Goal: Information Seeking & Learning: Learn about a topic

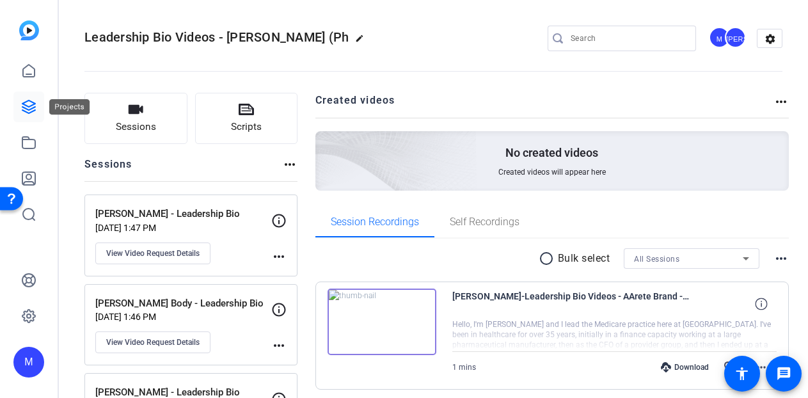
click at [33, 114] on icon at bounding box center [28, 106] width 15 height 15
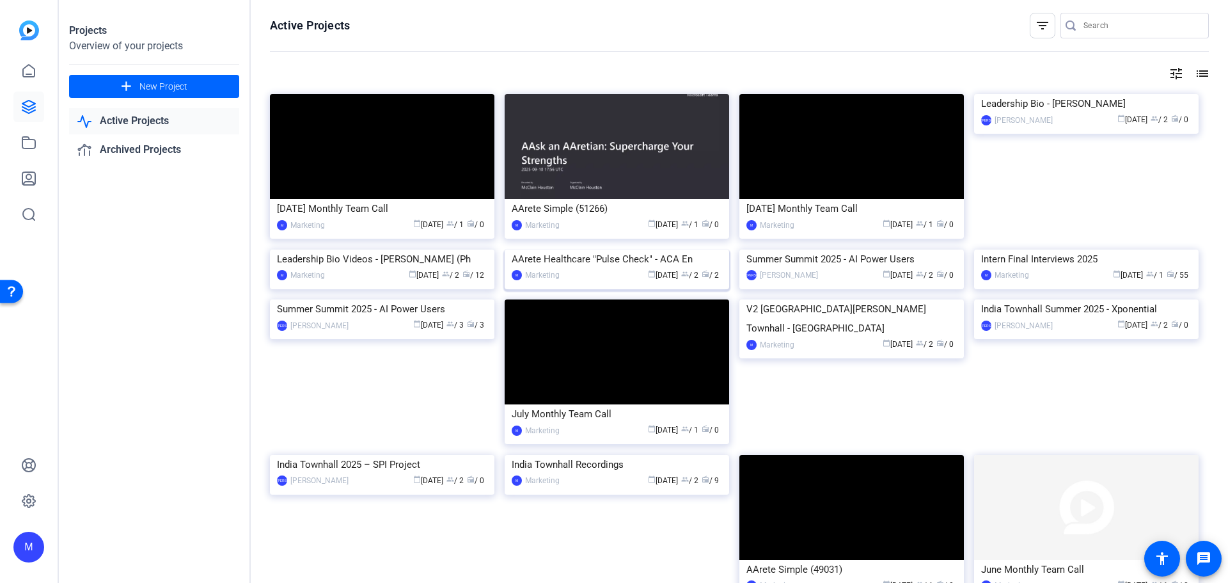
click at [609, 249] on img at bounding box center [617, 249] width 224 height 0
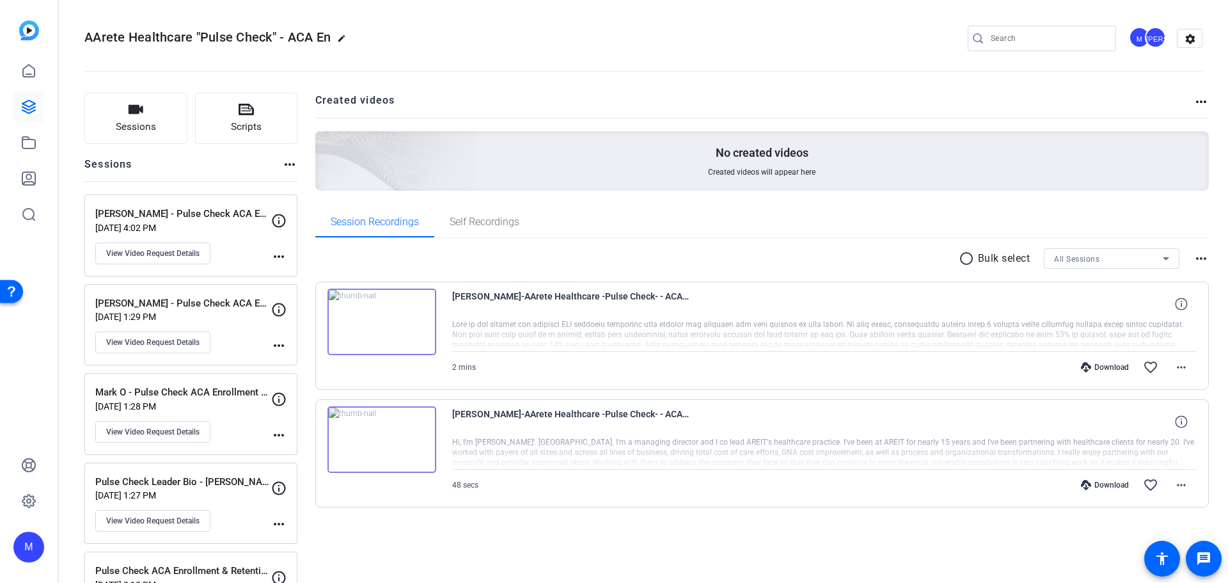
click at [808, 360] on div "Download favorite_border more_horiz" at bounding box center [935, 367] width 521 height 31
click at [808, 368] on div "Download" at bounding box center [1104, 367] width 61 height 10
click at [808, 398] on div "Download" at bounding box center [1104, 485] width 61 height 10
click at [384, 320] on img at bounding box center [381, 321] width 109 height 67
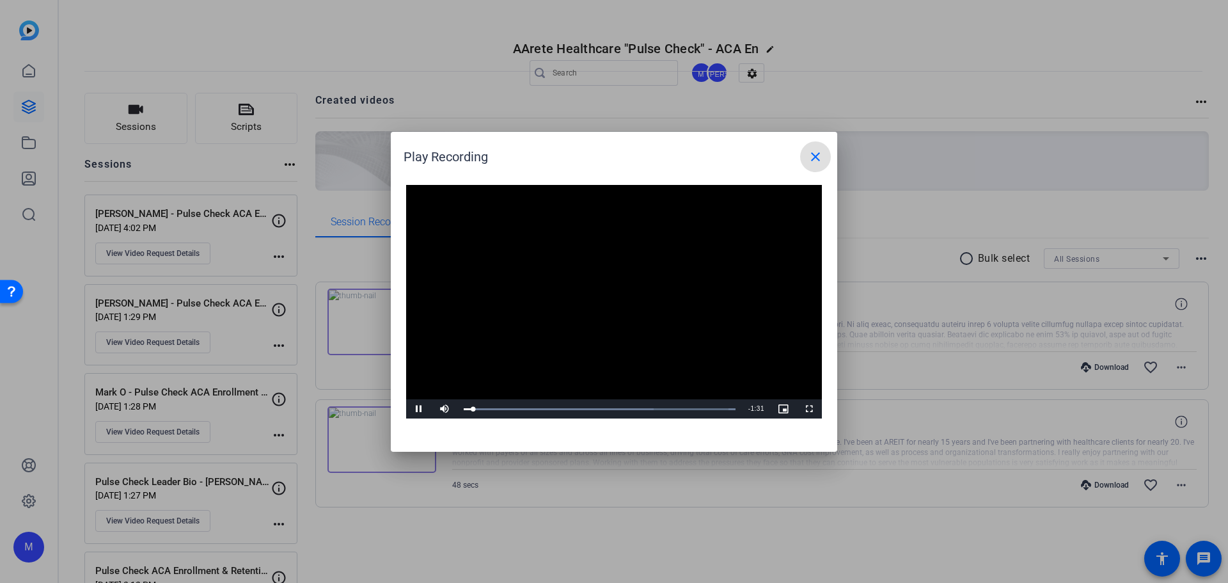
click at [556, 291] on video "Video Player" at bounding box center [614, 302] width 416 height 234
click at [520, 352] on video "Video Player" at bounding box center [614, 302] width 416 height 234
drag, startPoint x: 499, startPoint y: 408, endPoint x: 456, endPoint y: 412, distance: 43.6
click at [456, 398] on div "Play Mute 39% Current Time 0:00 / Duration 1:34 Loaded : 100.00% 0:00 0:00 Stre…" at bounding box center [614, 408] width 416 height 19
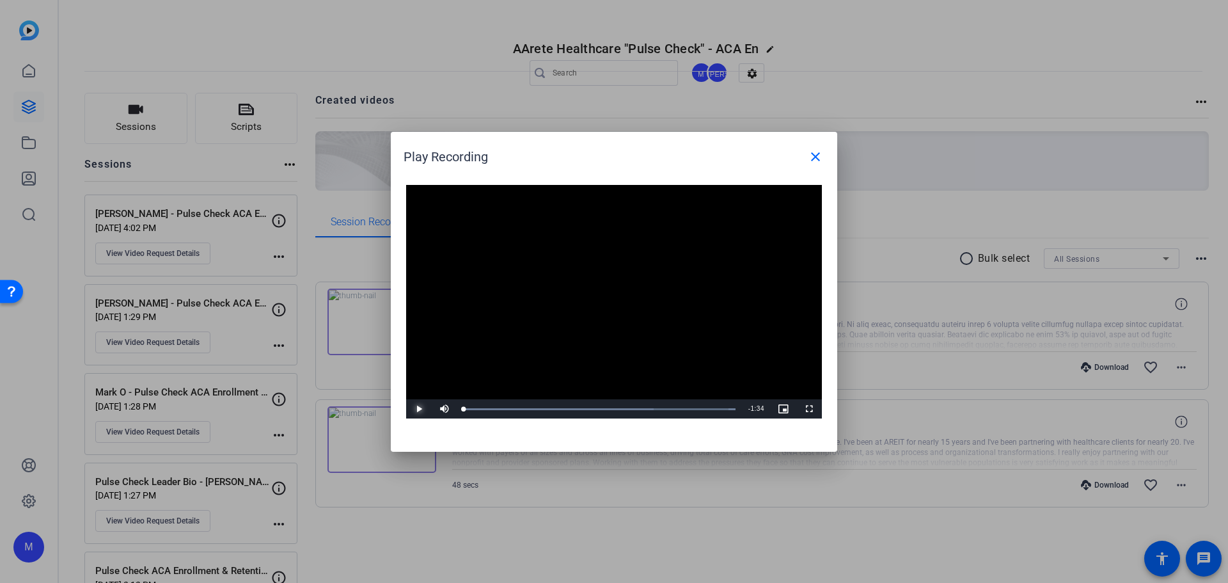
click at [419, 398] on span "Video Player" at bounding box center [419, 409] width 26 height 0
click at [733, 160] on div "Play Recording close" at bounding box center [616, 156] width 427 height 31
drag, startPoint x: 820, startPoint y: 155, endPoint x: 809, endPoint y: 132, distance: 25.7
click at [808, 155] on mat-icon "close" at bounding box center [815, 156] width 15 height 15
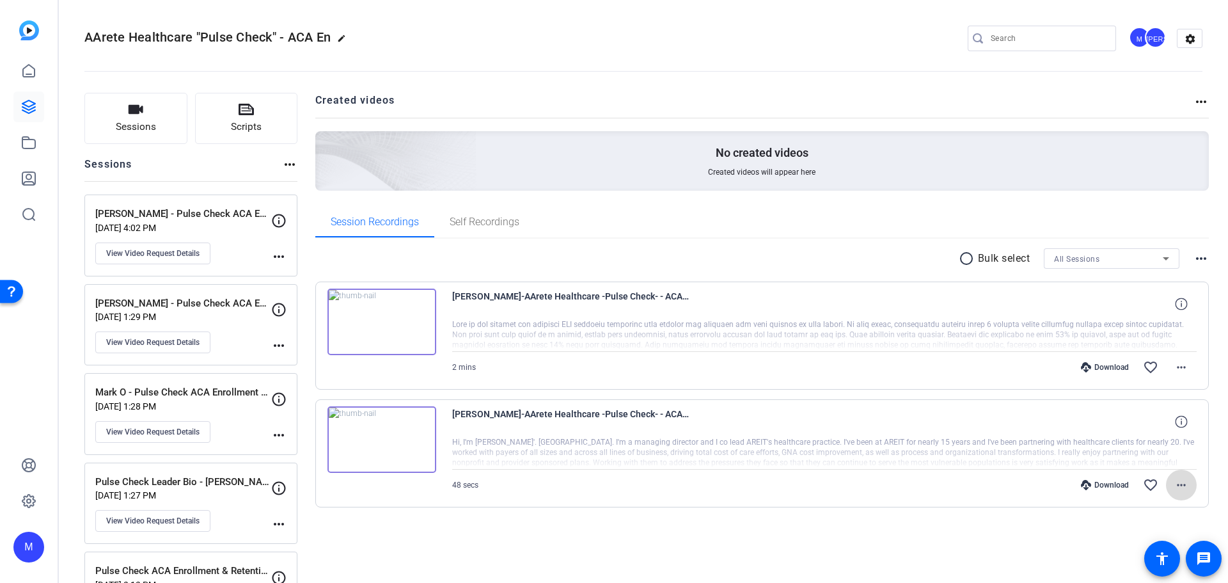
click at [808, 398] on mat-icon "more_horiz" at bounding box center [1180, 484] width 15 height 15
drag, startPoint x: 661, startPoint y: 547, endPoint x: 425, endPoint y: 388, distance: 284.8
click at [661, 398] on div at bounding box center [614, 291] width 1228 height 583
click at [171, 210] on p "[PERSON_NAME] - Pulse Check ACA Enrollment & Retention" at bounding box center [183, 214] width 176 height 15
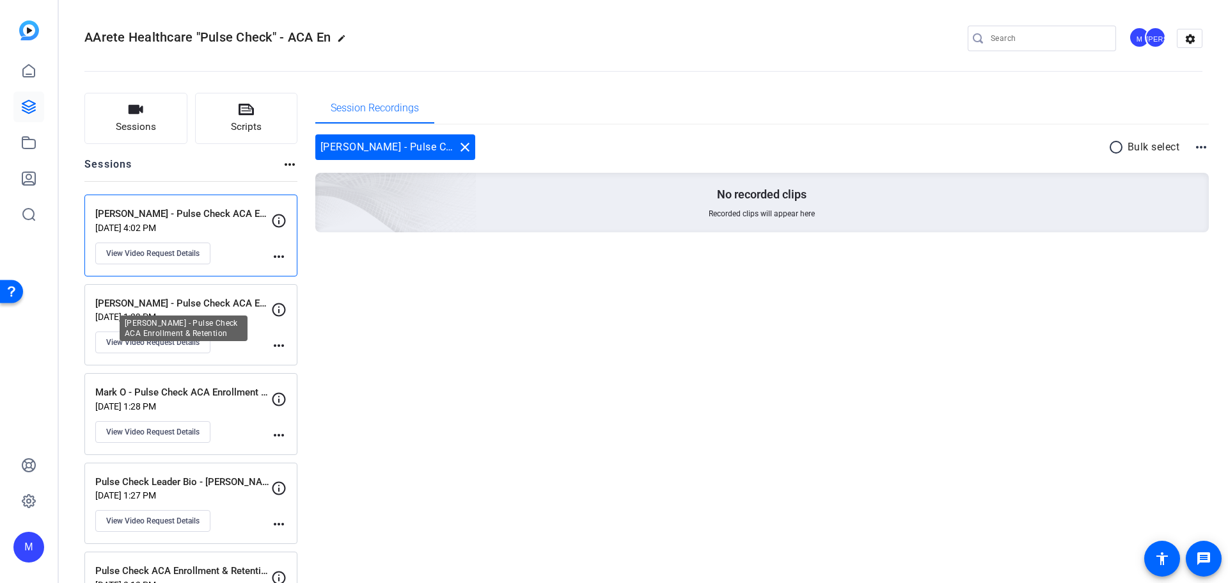
click at [211, 307] on p "[PERSON_NAME] - Pulse Check ACA Enrollment & Retention" at bounding box center [183, 303] width 176 height 15
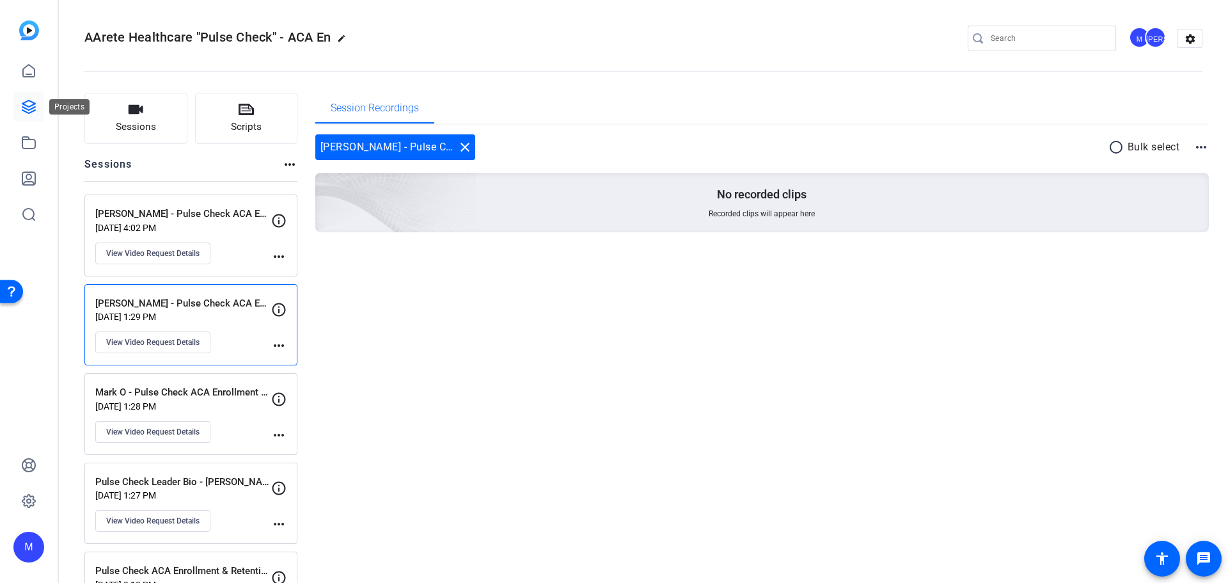
click at [29, 105] on icon at bounding box center [28, 106] width 15 height 15
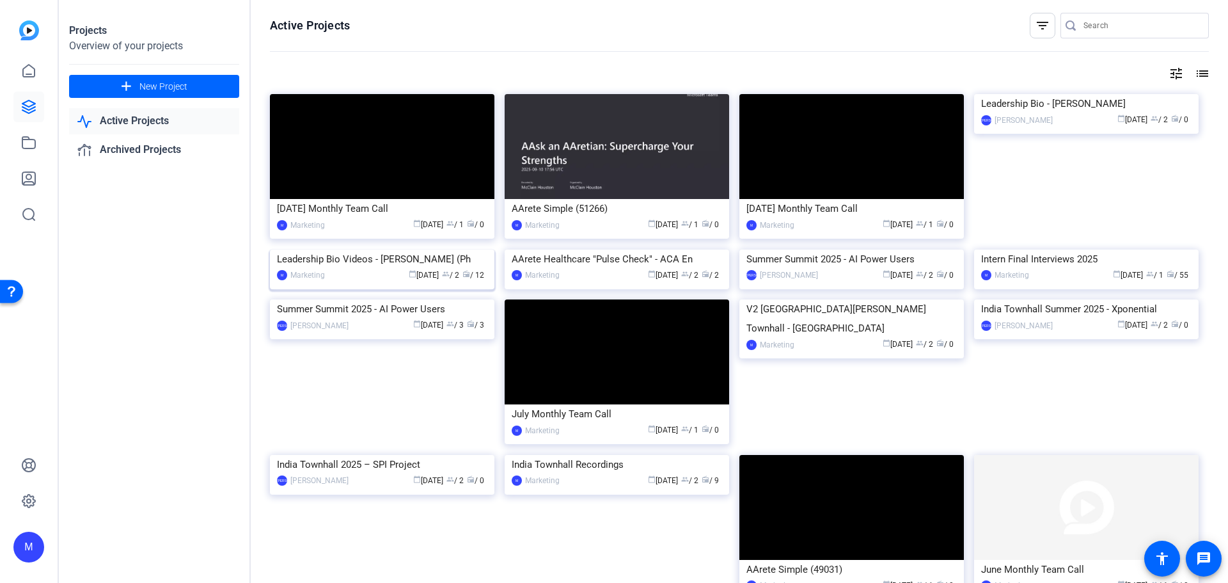
click at [351, 249] on img at bounding box center [382, 249] width 224 height 0
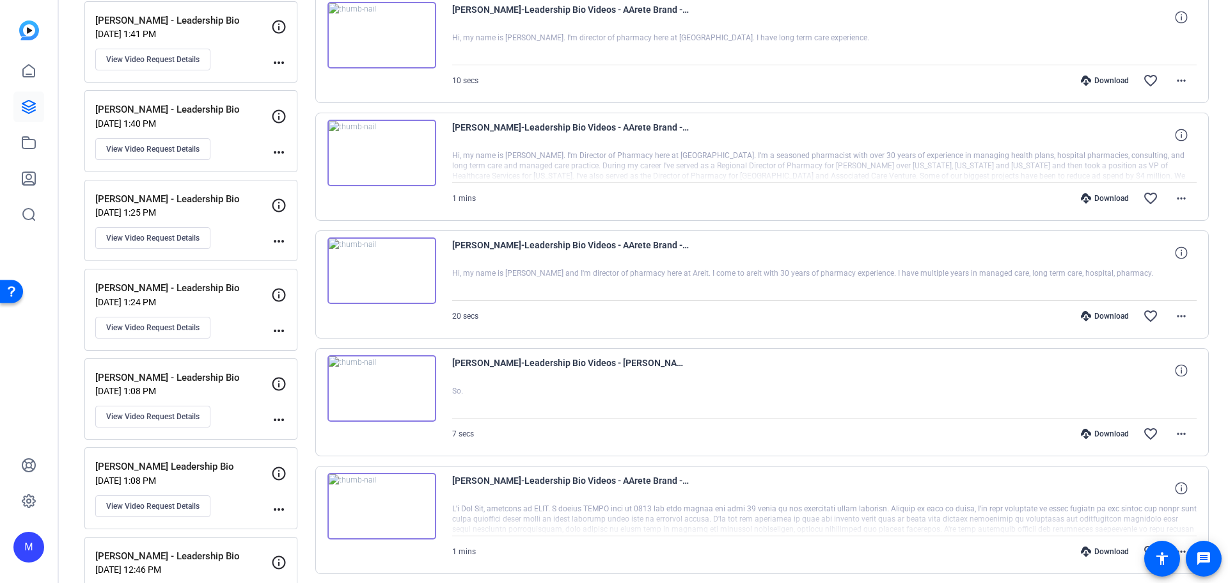
scroll to position [256, 0]
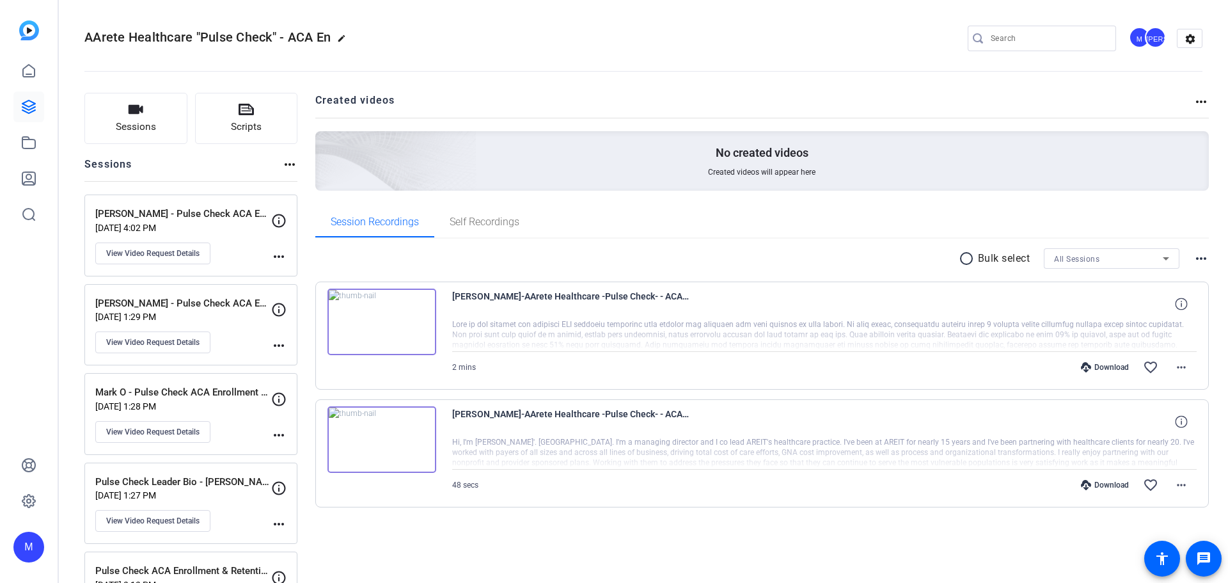
click at [147, 219] on p "[PERSON_NAME] - Pulse Check ACA Enrollment & Retention" at bounding box center [183, 214] width 176 height 15
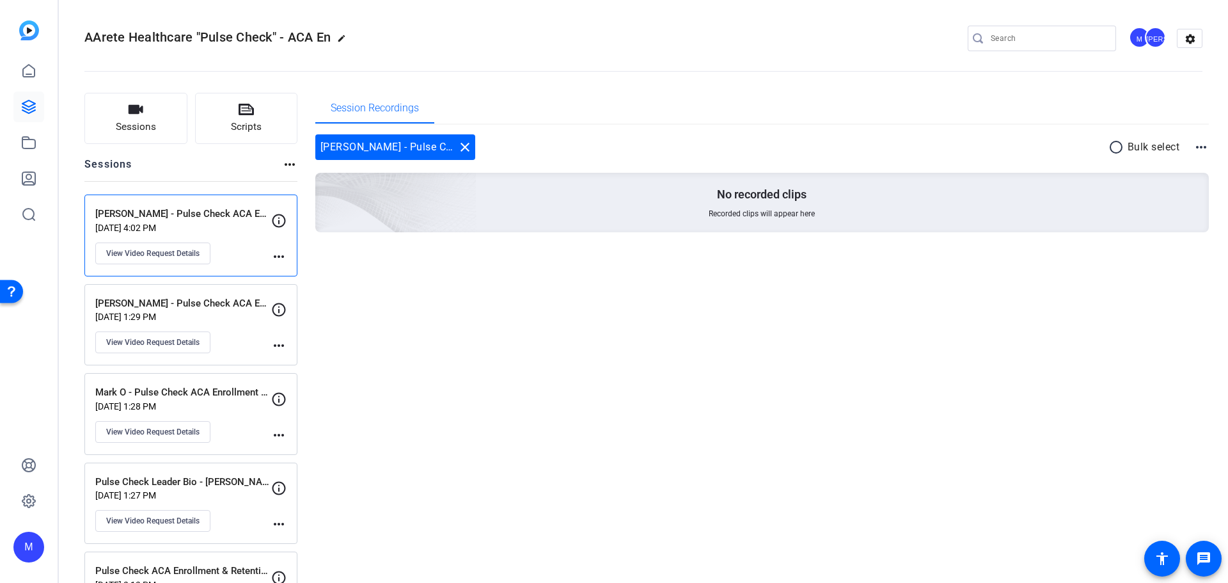
click at [203, 317] on p "[DATE] 1:29 PM" at bounding box center [183, 316] width 176 height 10
click at [206, 380] on div "Mark O - Pulse Check ACA Enrollment & Retention [DATE] 1:28 PM View Video Reque…" at bounding box center [190, 414] width 213 height 82
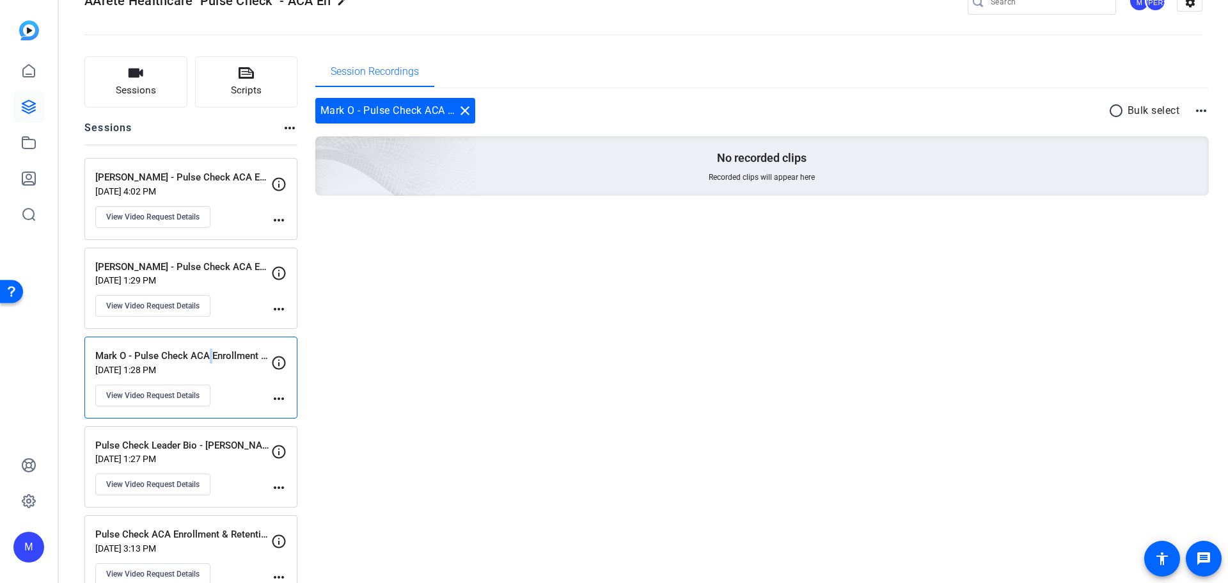
scroll to position [67, 0]
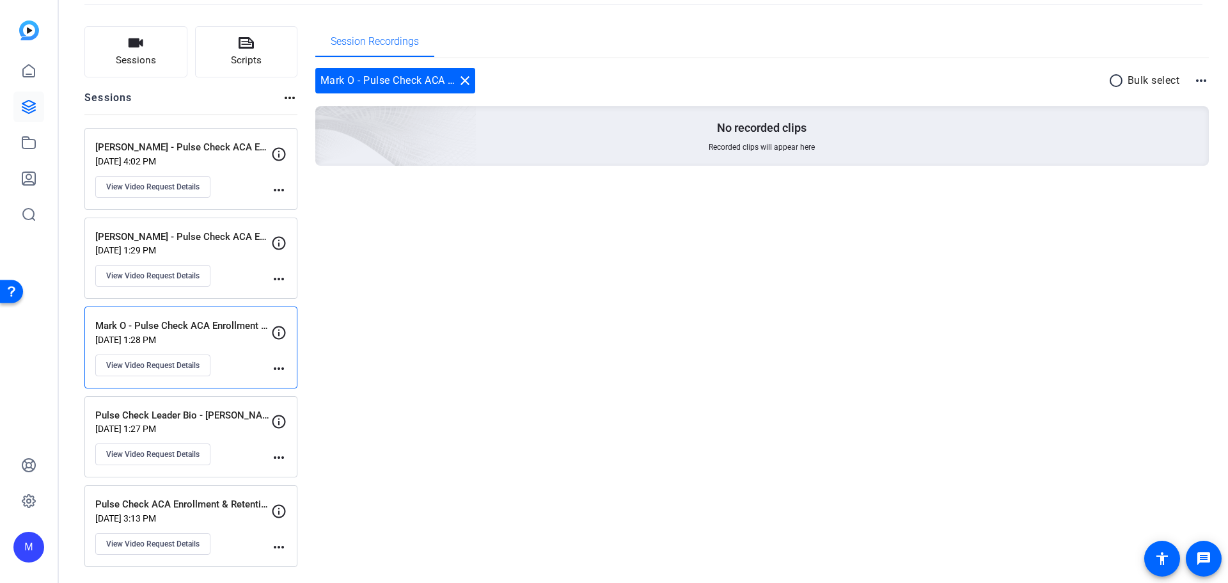
click at [217, 416] on p "Pulse Check Leader Bio - [PERSON_NAME]" at bounding box center [183, 415] width 176 height 15
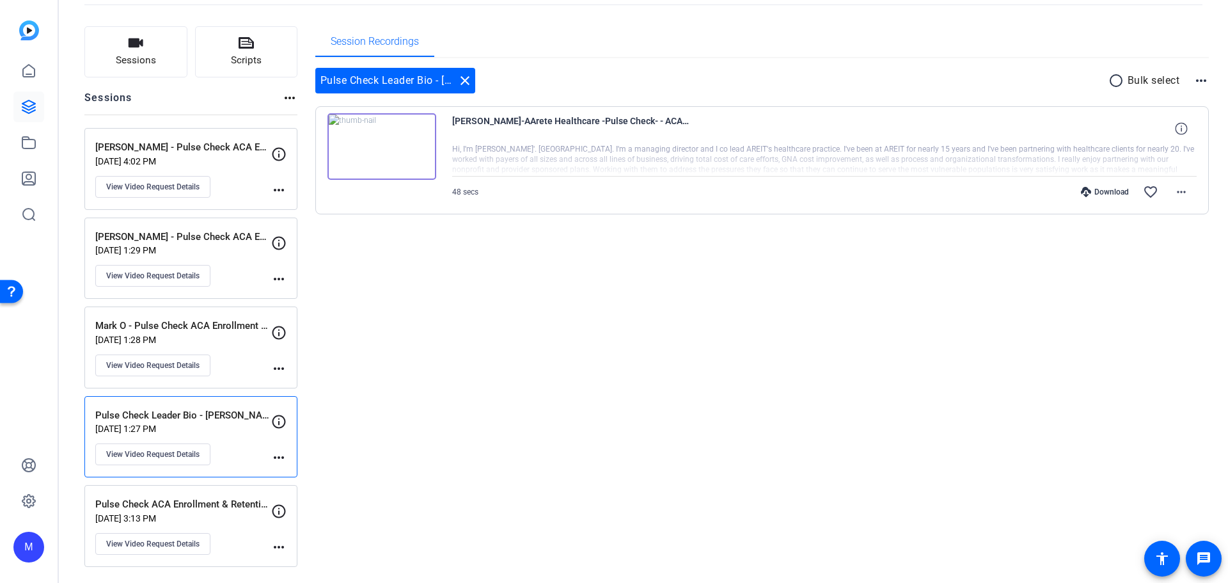
click at [235, 513] on p "[DATE] 3:13 PM" at bounding box center [183, 518] width 176 height 10
click at [219, 417] on p "Pulse Check Leader Bio - [PERSON_NAME]" at bounding box center [183, 415] width 176 height 15
click at [926, 165] on div at bounding box center [824, 160] width 745 height 32
click at [42, 111] on link at bounding box center [28, 106] width 31 height 31
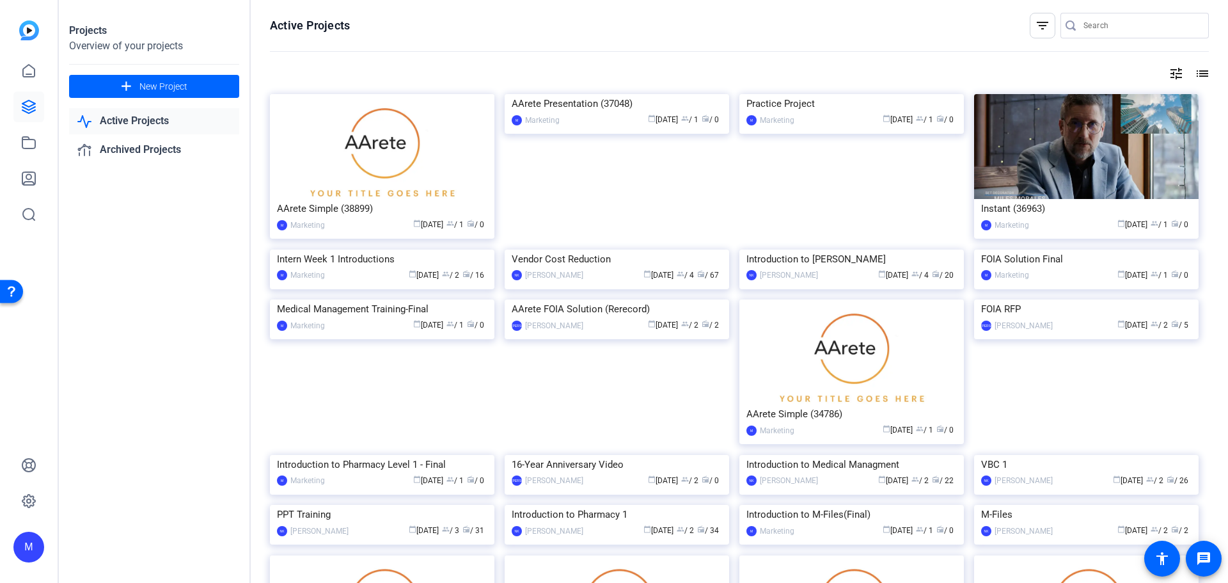
click at [164, 128] on link "Active Projects" at bounding box center [154, 121] width 170 height 26
click at [160, 121] on link "Active Projects" at bounding box center [154, 121] width 170 height 26
click at [123, 153] on link "Archived Projects" at bounding box center [154, 150] width 170 height 26
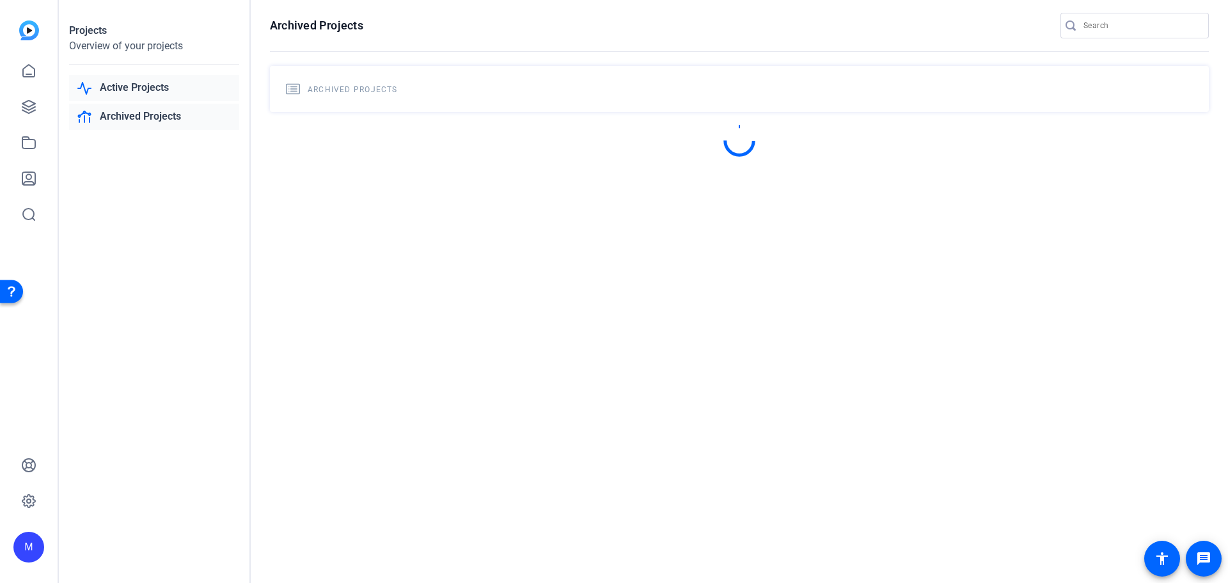
click at [146, 84] on link "Active Projects" at bounding box center [154, 88] width 170 height 26
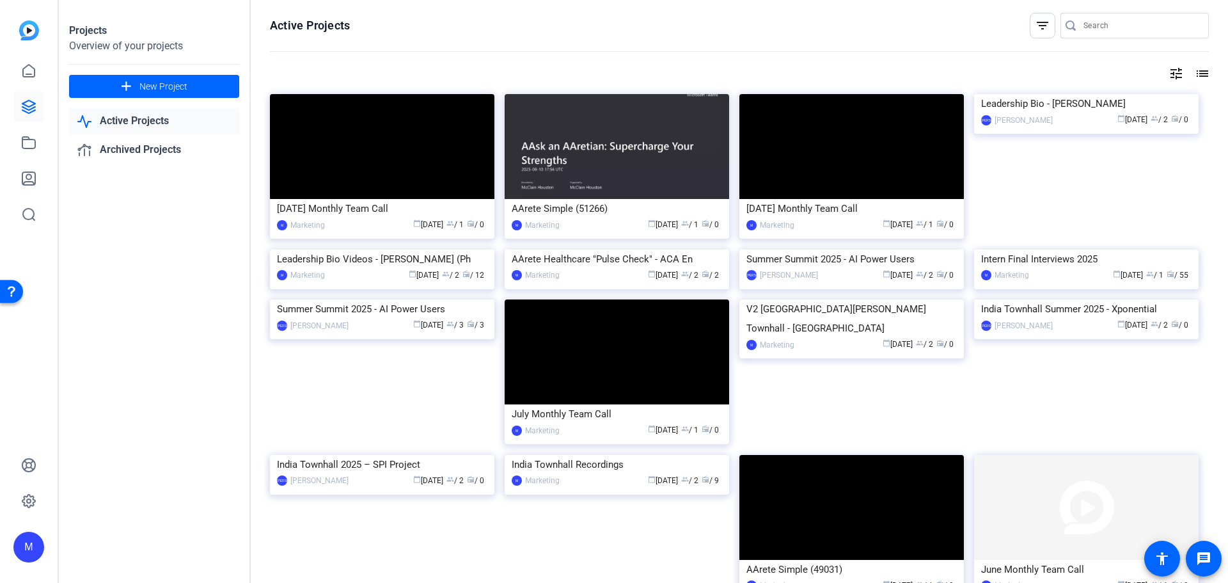
click at [146, 123] on link "Active Projects" at bounding box center [154, 121] width 170 height 26
click at [353, 249] on img at bounding box center [382, 249] width 224 height 0
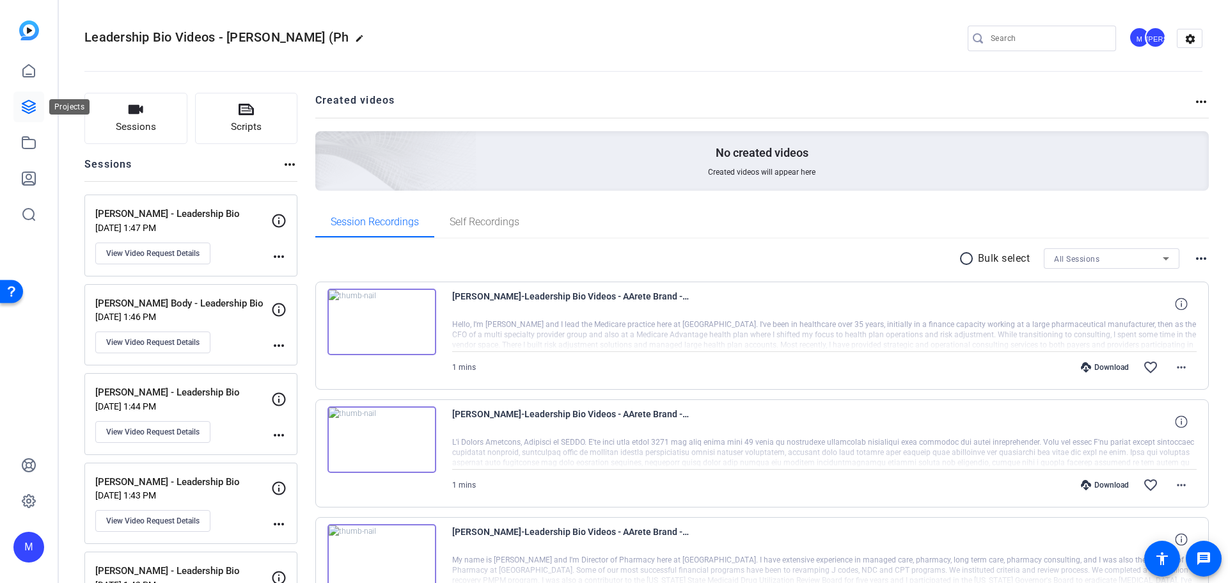
click at [24, 109] on icon at bounding box center [28, 106] width 15 height 15
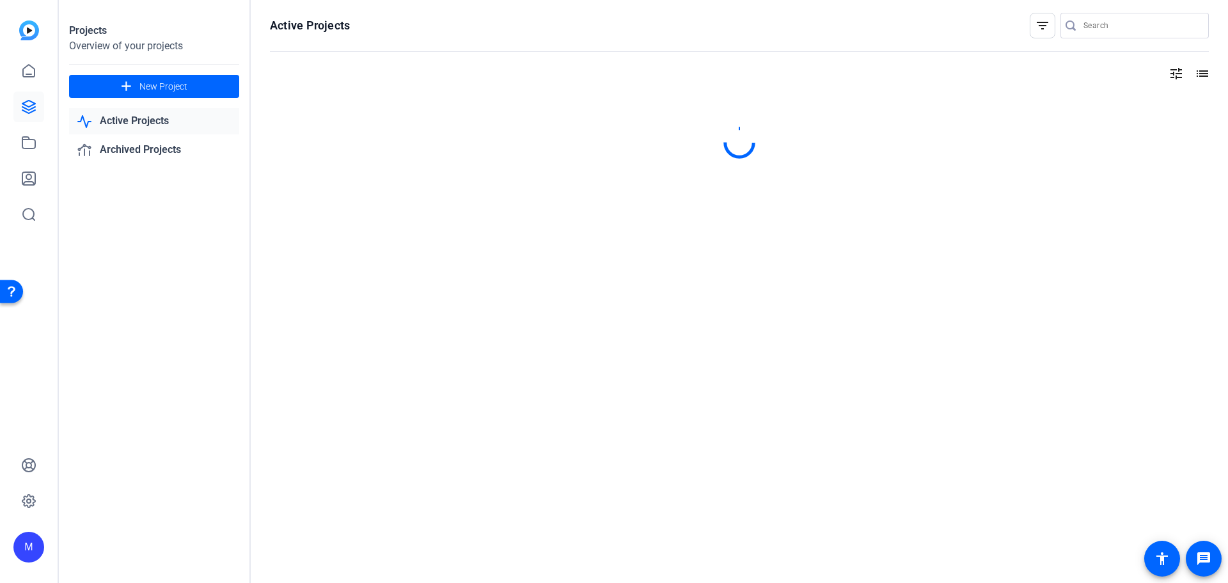
click at [134, 129] on link "Active Projects" at bounding box center [154, 121] width 170 height 26
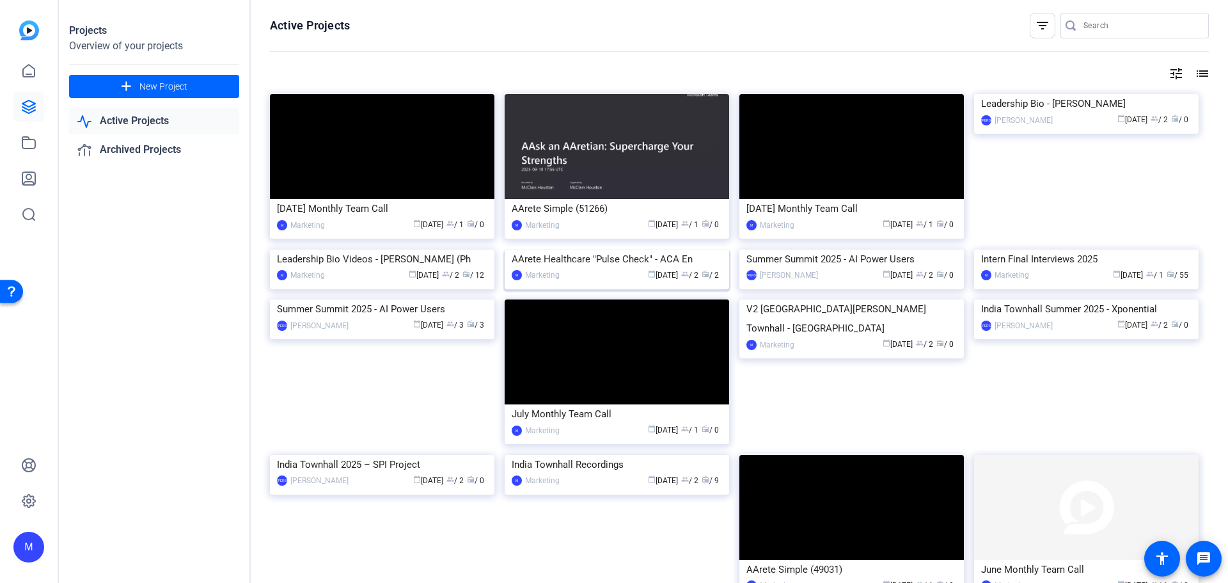
click at [615, 249] on img at bounding box center [617, 249] width 224 height 0
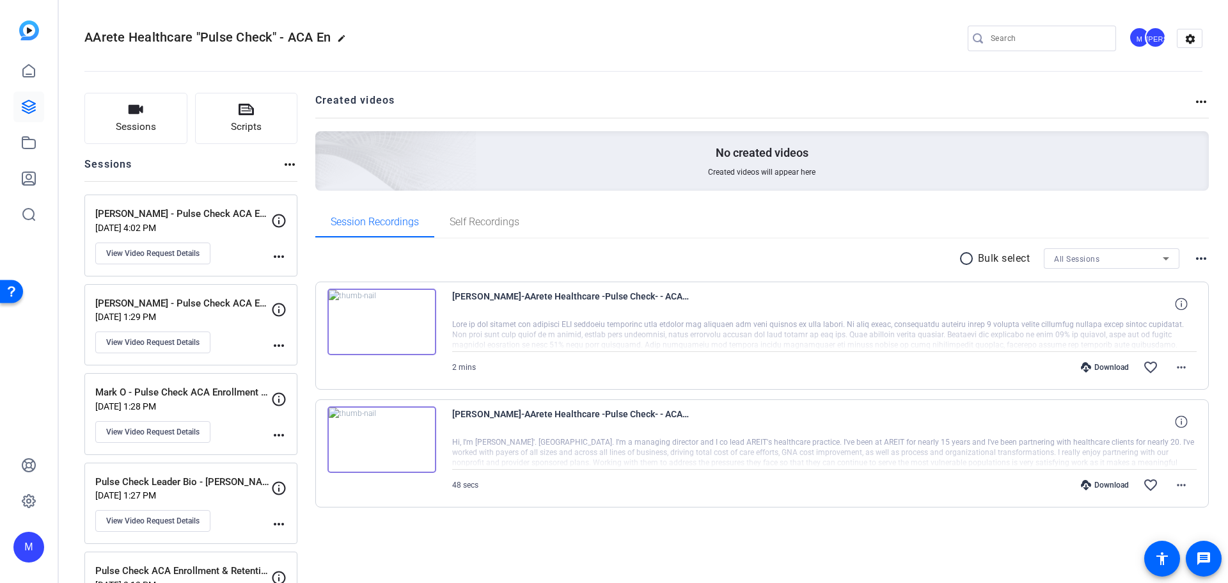
click at [625, 310] on span "[PERSON_NAME]-AArete Healthcare -Pulse Check- - ACA En-Pulse Check ACA Enrollme…" at bounding box center [570, 303] width 237 height 31
click at [1079, 328] on div at bounding box center [824, 335] width 745 height 32
click at [206, 303] on p "[PERSON_NAME] - Pulse Check ACA Enrollment & Retention" at bounding box center [183, 303] width 176 height 15
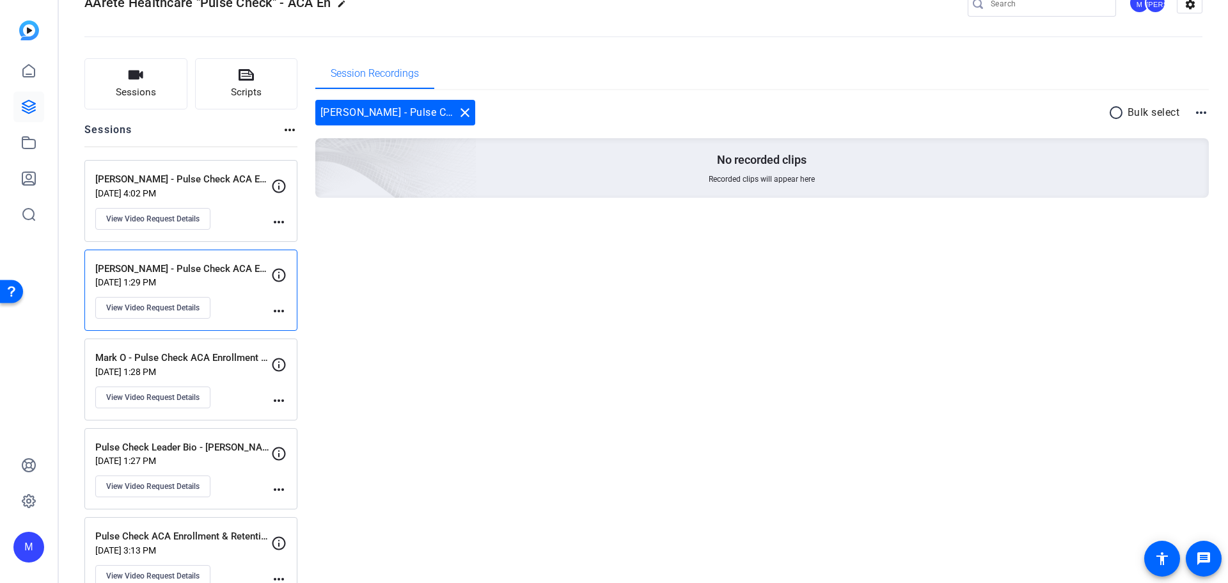
scroll to position [67, 0]
